Goal: Find specific page/section: Find specific page/section

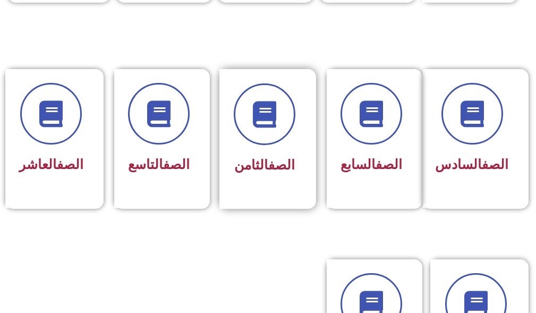
scroll to position [479, 0]
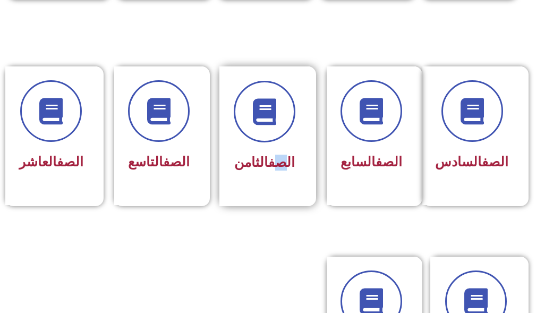
click at [272, 189] on div "الصف الثامن" at bounding box center [265, 136] width 90 height 140
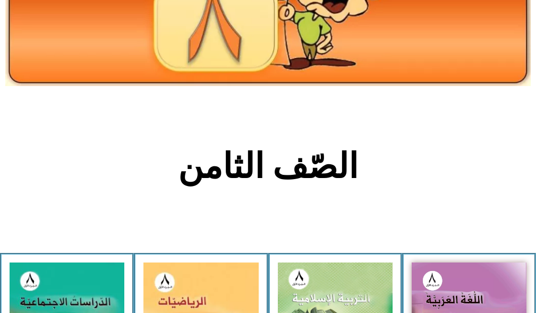
scroll to position [372, 0]
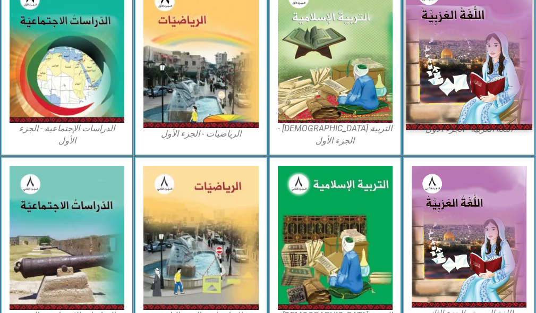
click at [451, 63] on img at bounding box center [469, 52] width 127 height 156
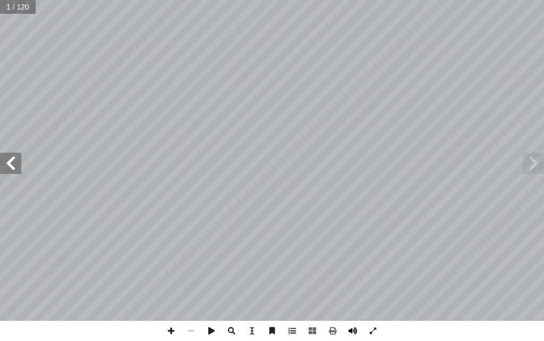
click at [362, 313] on span at bounding box center [353, 331] width 20 height 20
drag, startPoint x: 10, startPoint y: 169, endPoint x: 11, endPoint y: 161, distance: 8.6
click at [10, 164] on span at bounding box center [10, 163] width 21 height 21
click at [16, 154] on span at bounding box center [10, 163] width 21 height 21
click at [16, 155] on span at bounding box center [10, 163] width 21 height 21
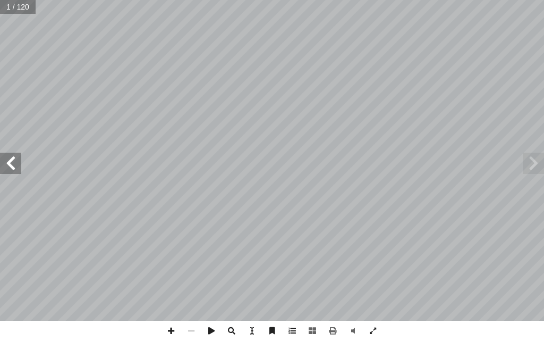
click at [16, 159] on span at bounding box center [10, 163] width 21 height 21
click at [13, 163] on span at bounding box center [10, 163] width 21 height 21
click at [11, 165] on span at bounding box center [10, 163] width 21 height 21
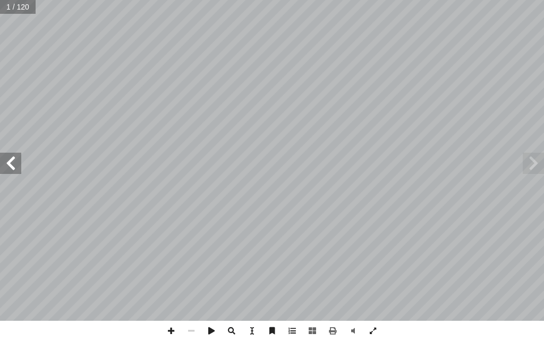
click at [11, 165] on span at bounding box center [10, 163] width 21 height 21
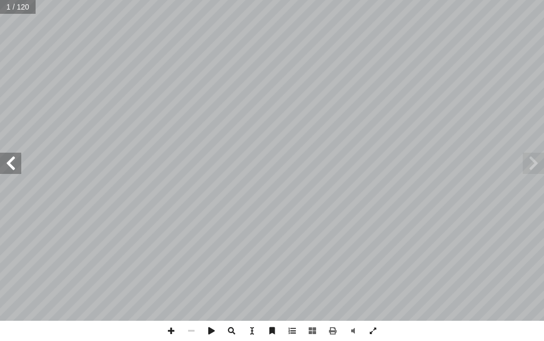
click at [11, 165] on span at bounding box center [10, 163] width 21 height 21
click at [6, 169] on span at bounding box center [10, 163] width 21 height 21
click at [6, 165] on span at bounding box center [10, 163] width 21 height 21
click at [5, 164] on span at bounding box center [10, 163] width 21 height 21
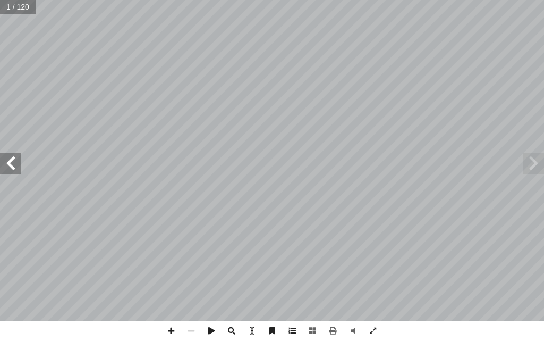
click at [5, 164] on span at bounding box center [10, 163] width 21 height 21
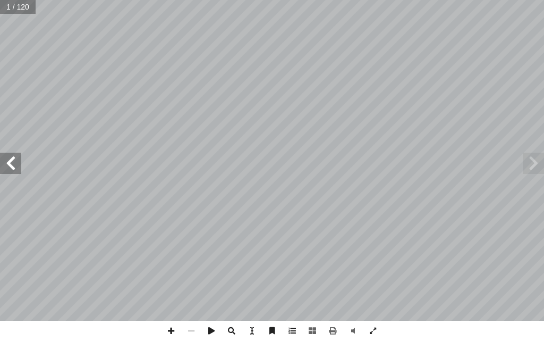
click at [5, 164] on span at bounding box center [10, 163] width 21 height 21
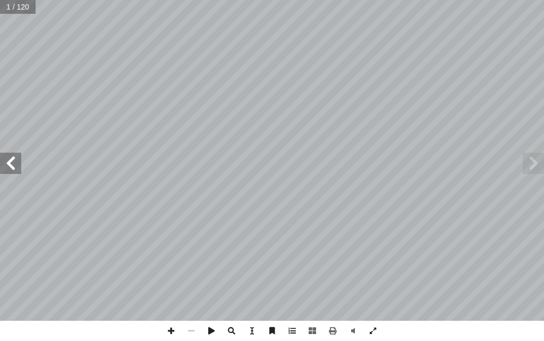
click at [5, 164] on span at bounding box center [10, 163] width 21 height 21
click at [14, 170] on span at bounding box center [10, 163] width 21 height 21
click at [18, 167] on span at bounding box center [10, 163] width 21 height 21
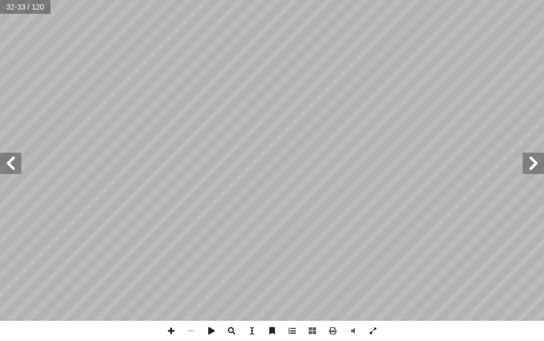
click at [19, 165] on span at bounding box center [10, 163] width 21 height 21
click at [21, 160] on span at bounding box center [10, 163] width 21 height 21
drag, startPoint x: 19, startPoint y: 160, endPoint x: 13, endPoint y: 164, distance: 7.2
click at [13, 165] on span at bounding box center [10, 163] width 21 height 21
click at [12, 164] on span at bounding box center [10, 163] width 21 height 21
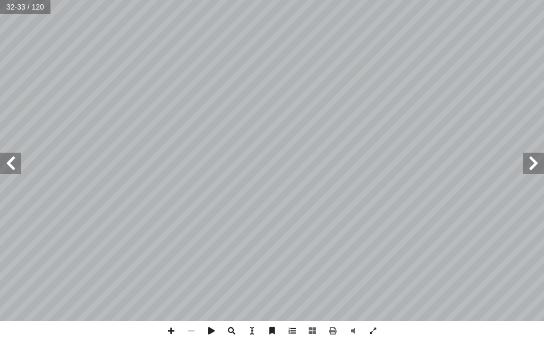
click at [11, 161] on span at bounding box center [10, 163] width 21 height 21
click at [168, 313] on span at bounding box center [171, 331] width 20 height 20
click at [177, 313] on span at bounding box center [171, 331] width 20 height 20
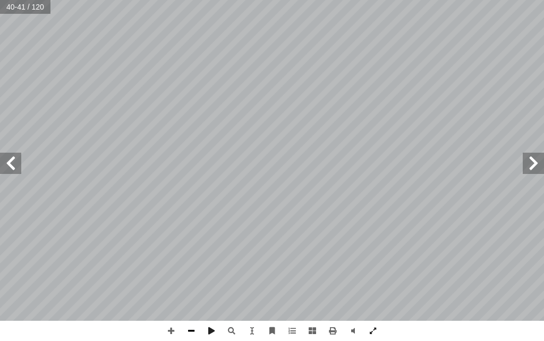
click at [190, 313] on span at bounding box center [191, 331] width 20 height 20
click at [20, 166] on span at bounding box center [10, 163] width 21 height 21
click at [532, 170] on span at bounding box center [533, 163] width 21 height 21
